Goal: Task Accomplishment & Management: Manage account settings

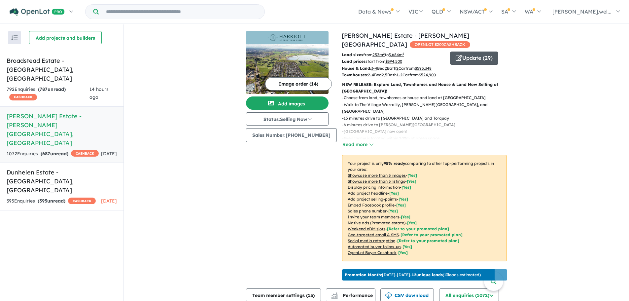
click at [463, 51] on button "Update ( 29 )" at bounding box center [474, 57] width 48 height 13
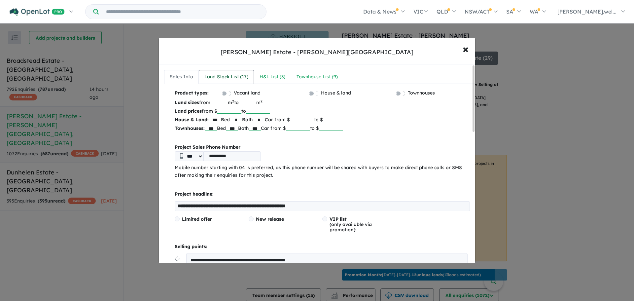
click at [235, 80] on div "Land Stock List ( 17 )" at bounding box center [226, 77] width 44 height 8
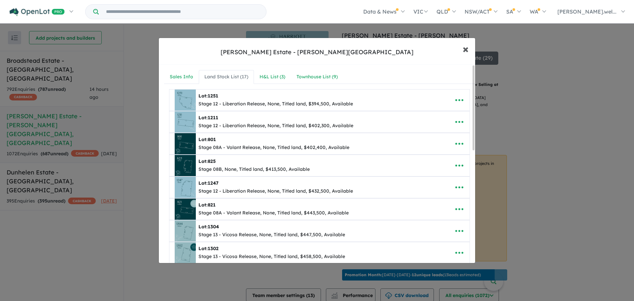
drag, startPoint x: 464, startPoint y: 52, endPoint x: 436, endPoint y: 64, distance: 29.9
click at [464, 52] on span "×" at bounding box center [465, 49] width 6 height 14
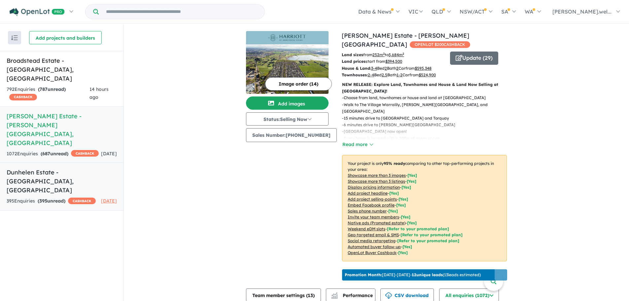
click at [76, 197] on div "395 Enquir ies ( 395 unread) CASHBACK" at bounding box center [51, 201] width 89 height 8
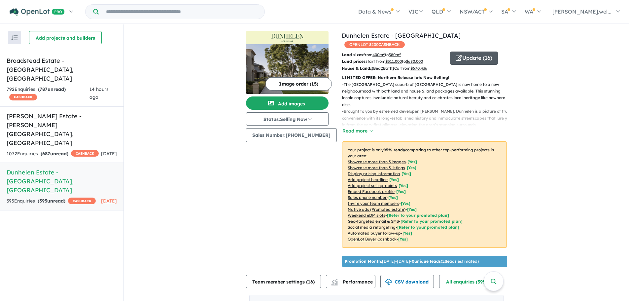
click at [455, 55] on icon "button" at bounding box center [458, 58] width 7 height 6
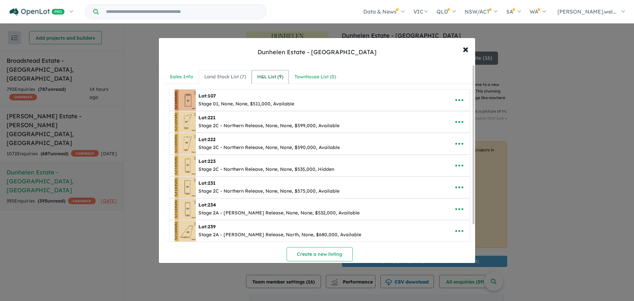
click at [274, 79] on div "H&L List ( 9 )" at bounding box center [270, 77] width 26 height 8
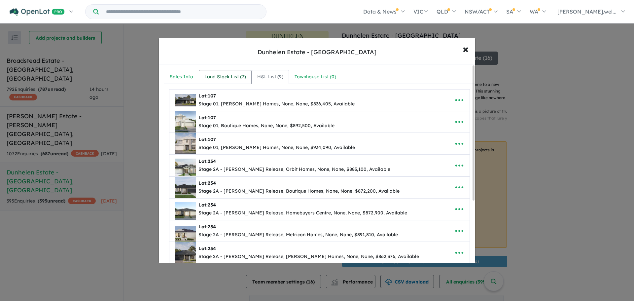
click at [239, 77] on div "Land Stock List ( 7 )" at bounding box center [225, 77] width 42 height 8
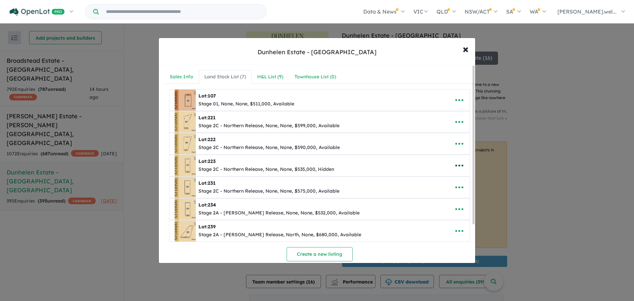
click at [454, 167] on icon "button" at bounding box center [459, 165] width 10 height 10
click at [428, 194] on link "Remove" at bounding box center [444, 196] width 49 height 15
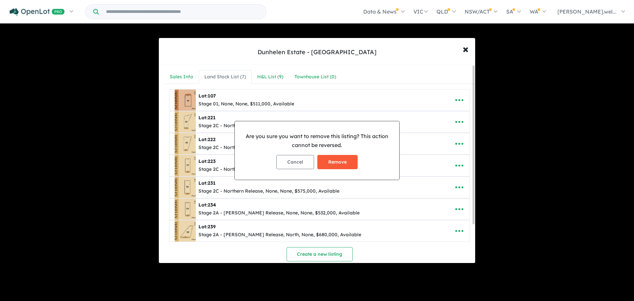
click at [335, 162] on button "Remove" at bounding box center [337, 162] width 40 height 14
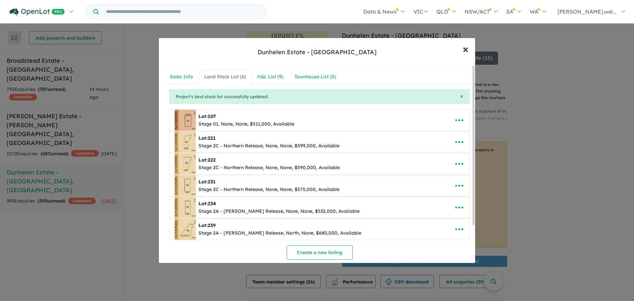
click at [465, 47] on span "×" at bounding box center [465, 49] width 6 height 14
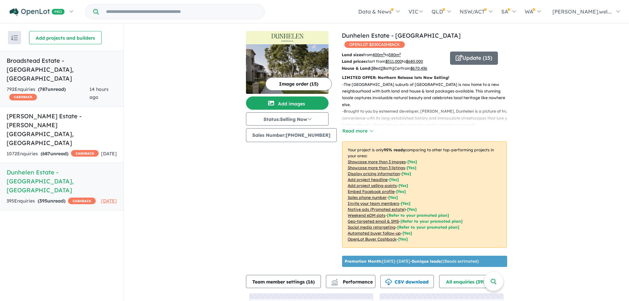
click at [59, 63] on h5 "[GEOGRAPHIC_DATA] - [GEOGRAPHIC_DATA] , [GEOGRAPHIC_DATA]" at bounding box center [62, 69] width 110 height 27
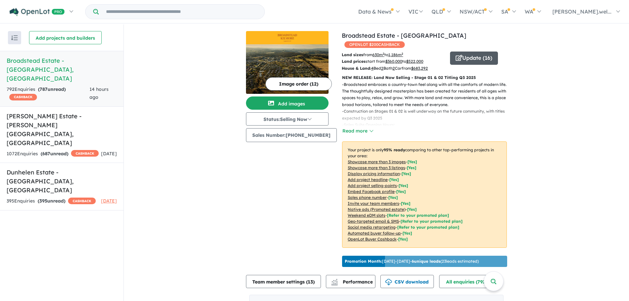
click at [456, 55] on icon "button" at bounding box center [458, 58] width 7 height 6
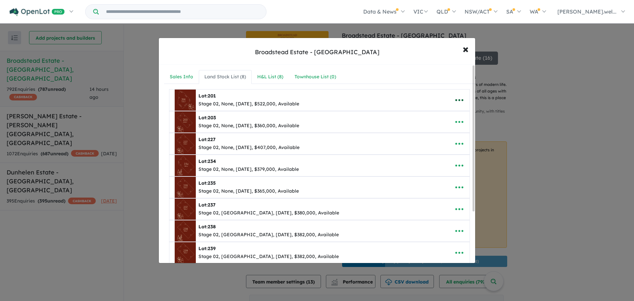
click at [454, 98] on icon "button" at bounding box center [459, 100] width 10 height 10
click at [447, 116] on link "Edit" at bounding box center [444, 116] width 49 height 15
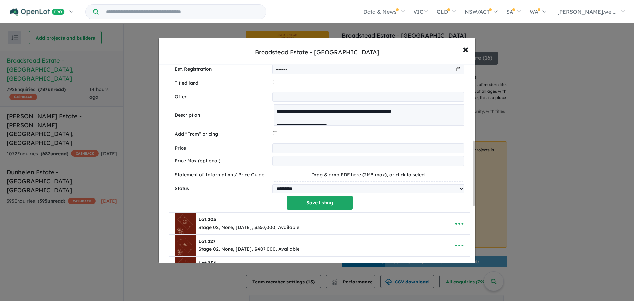
scroll to position [231, 0]
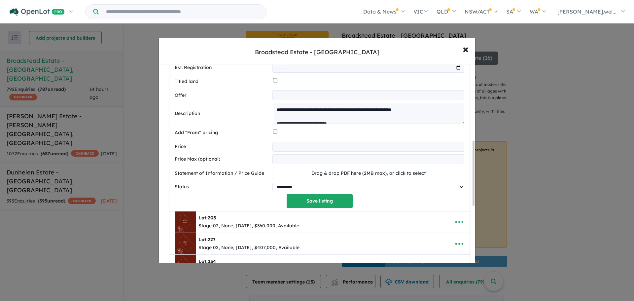
click at [293, 188] on select "********* ******** **** ******" at bounding box center [368, 187] width 192 height 9
select select "******"
click at [272, 184] on select "********* ******** **** ******" at bounding box center [368, 187] width 192 height 9
click at [303, 207] on button "Save listing" at bounding box center [320, 201] width 66 height 14
select select "******"
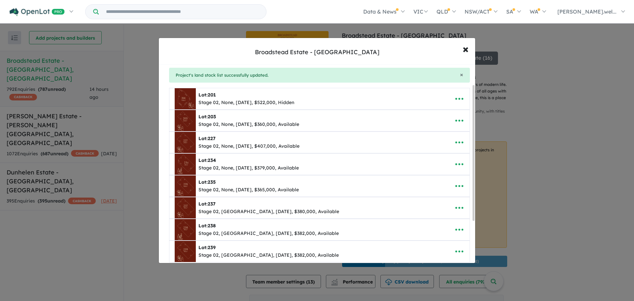
scroll to position [33, 0]
